Goal: Task Accomplishment & Management: Complete application form

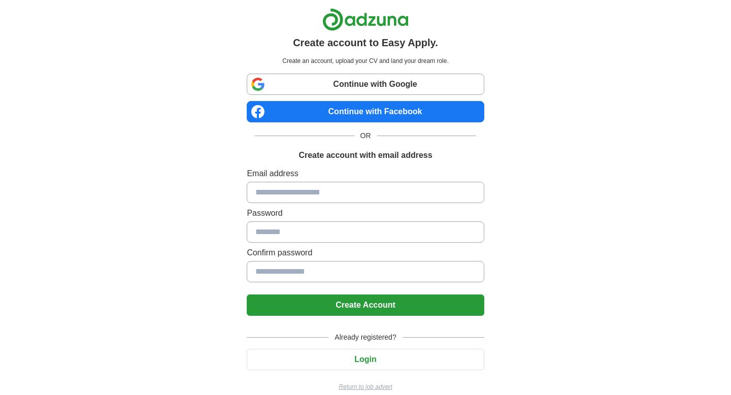
click at [355, 91] on link "Continue with Google" at bounding box center [365, 84] width 237 height 21
